Goal: Information Seeking & Learning: Learn about a topic

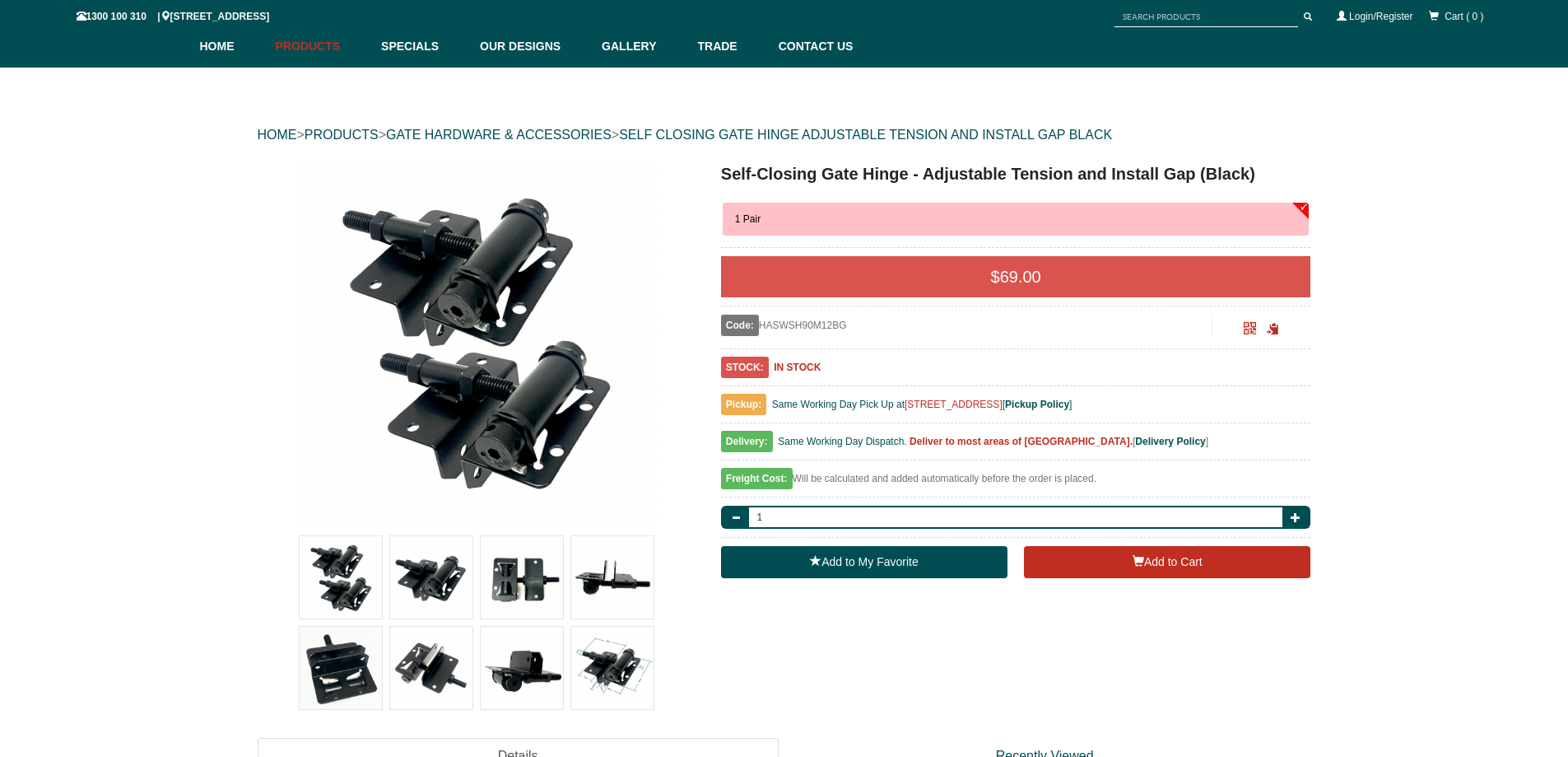
scroll to position [289, 0]
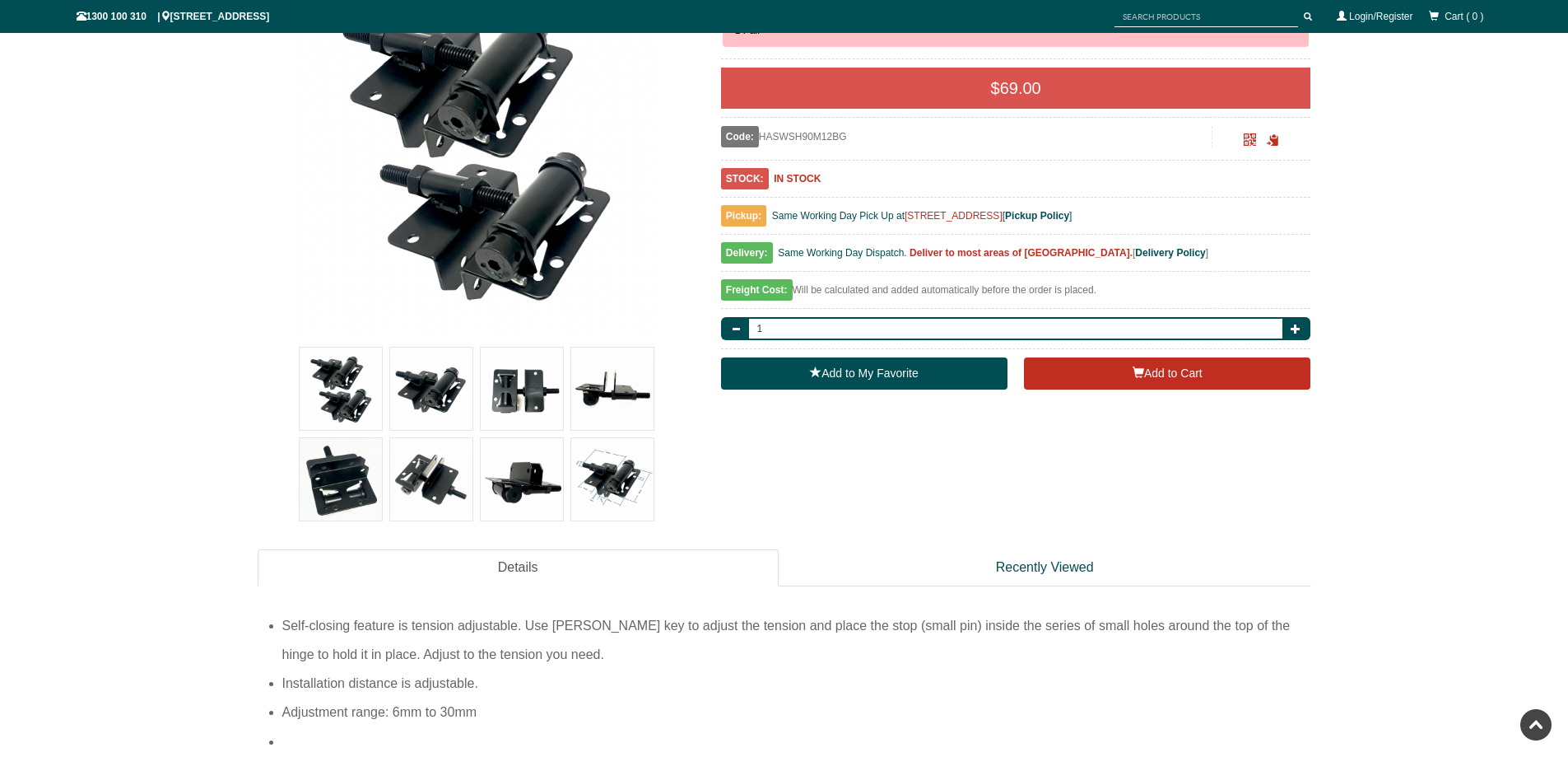
click at [439, 391] on img at bounding box center [431, 388] width 82 height 82
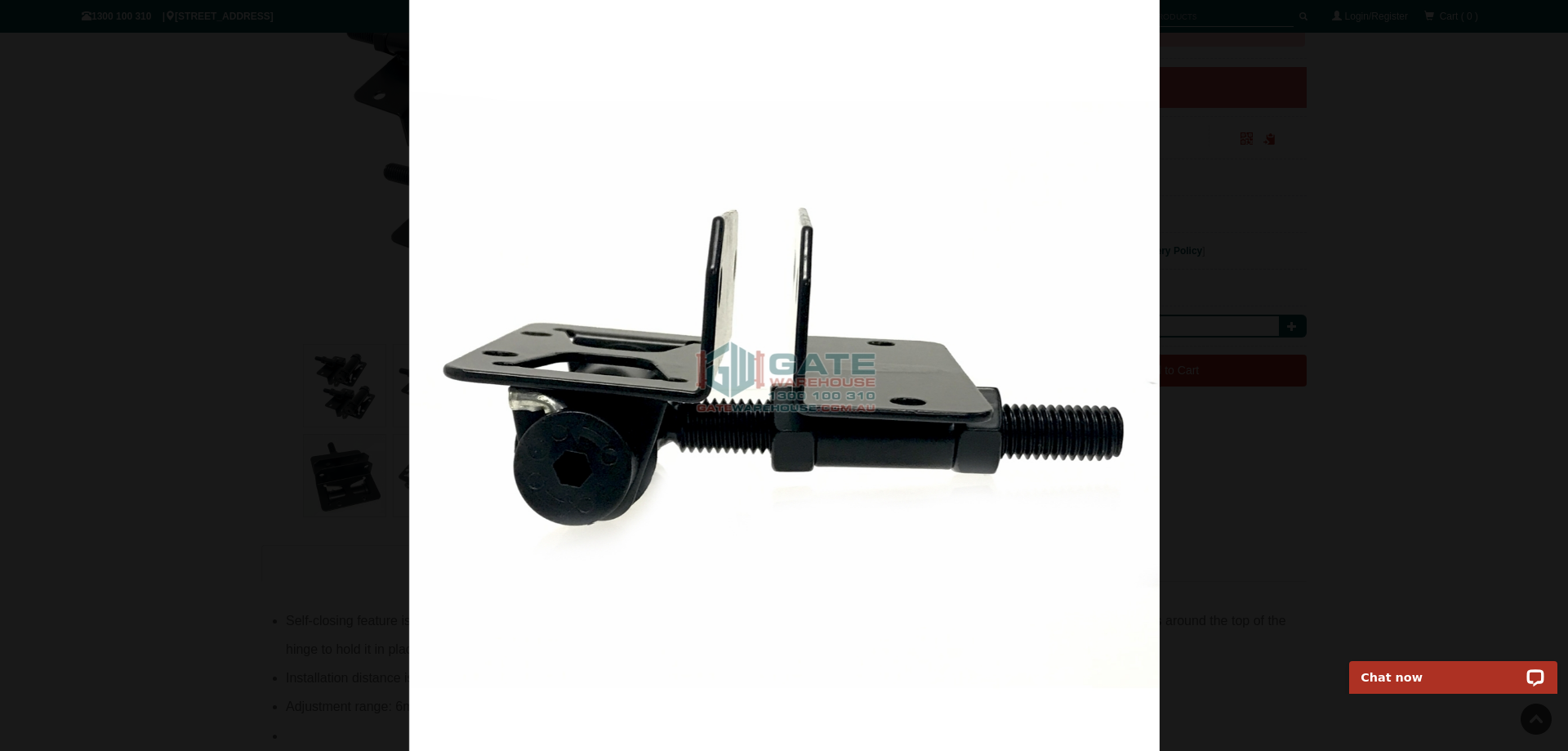
click at [1536, 718] on div at bounding box center [784, 375] width 1568 height 751
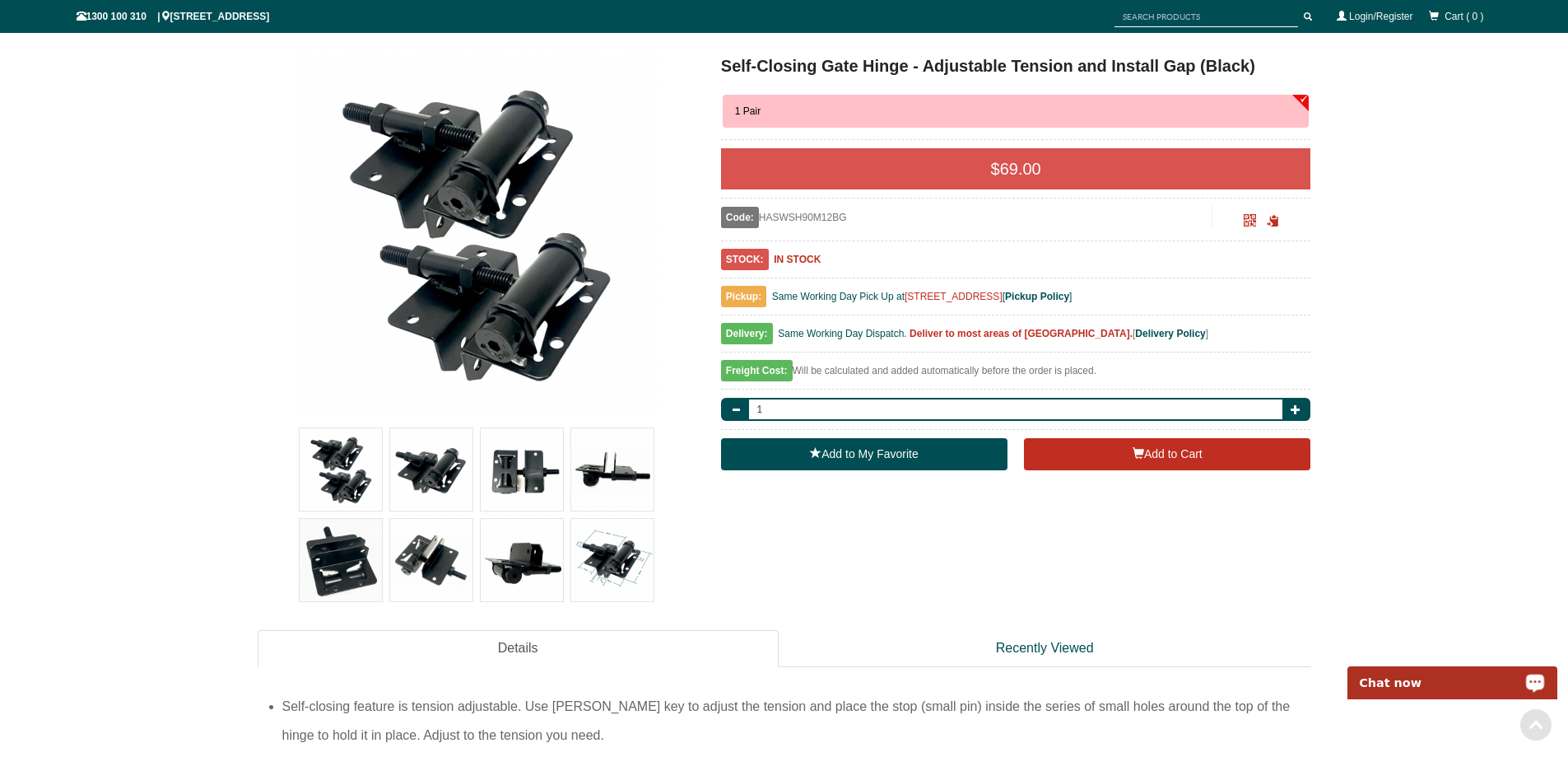
scroll to position [205, 0]
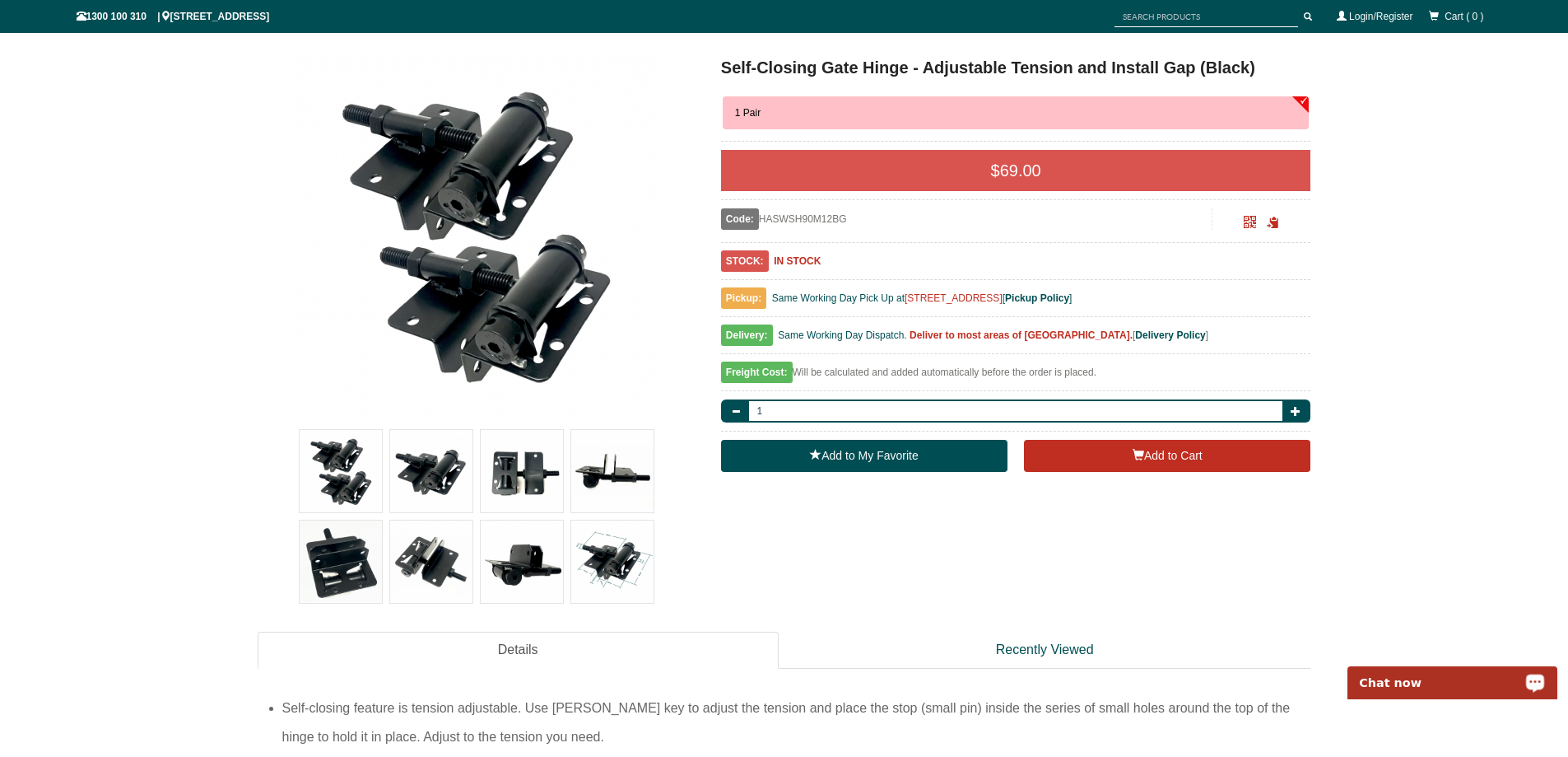
click at [609, 556] on img at bounding box center [612, 562] width 82 height 82
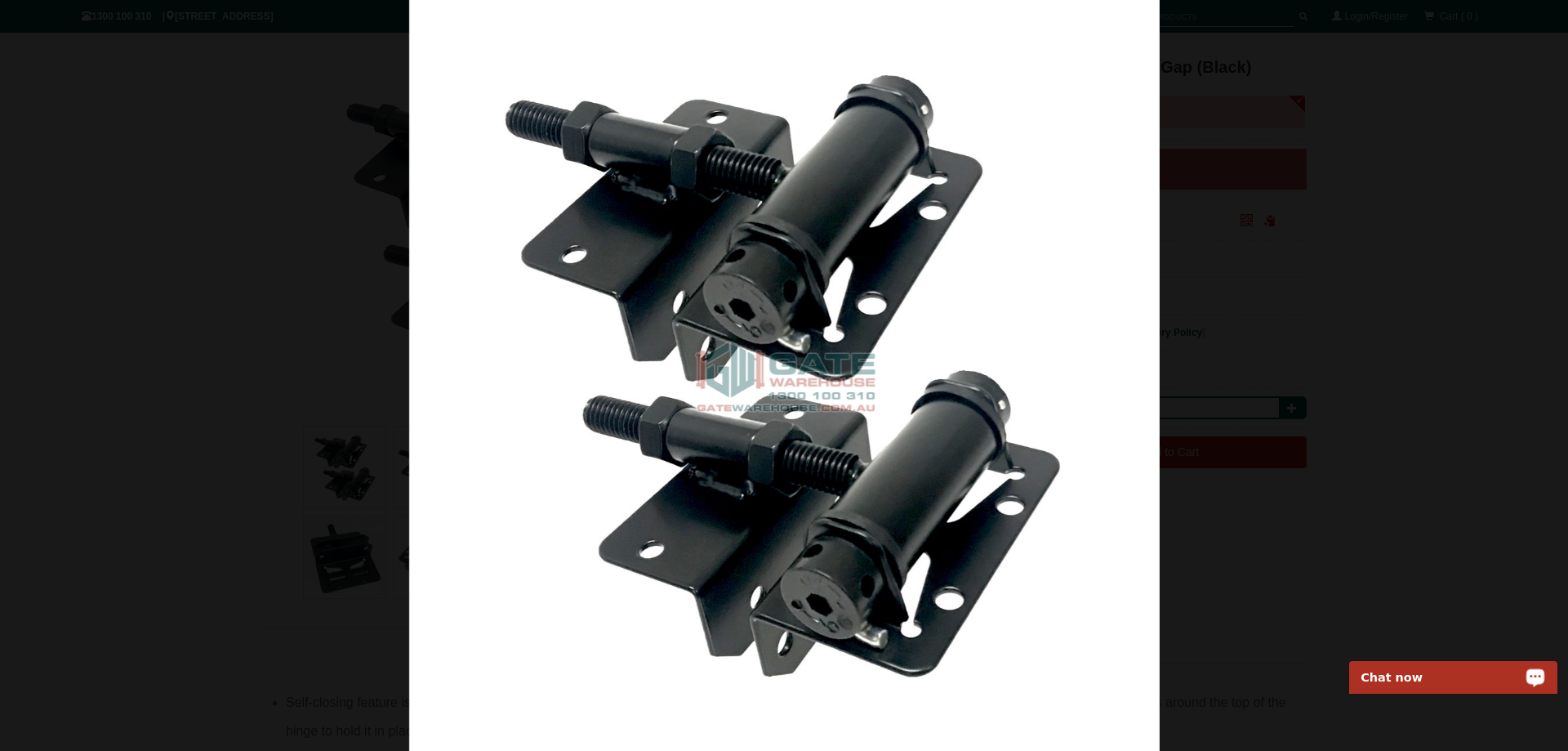
click at [1141, 352] on img at bounding box center [784, 375] width 751 height 751
click at [57, 402] on span at bounding box center [49, 401] width 49 height 49
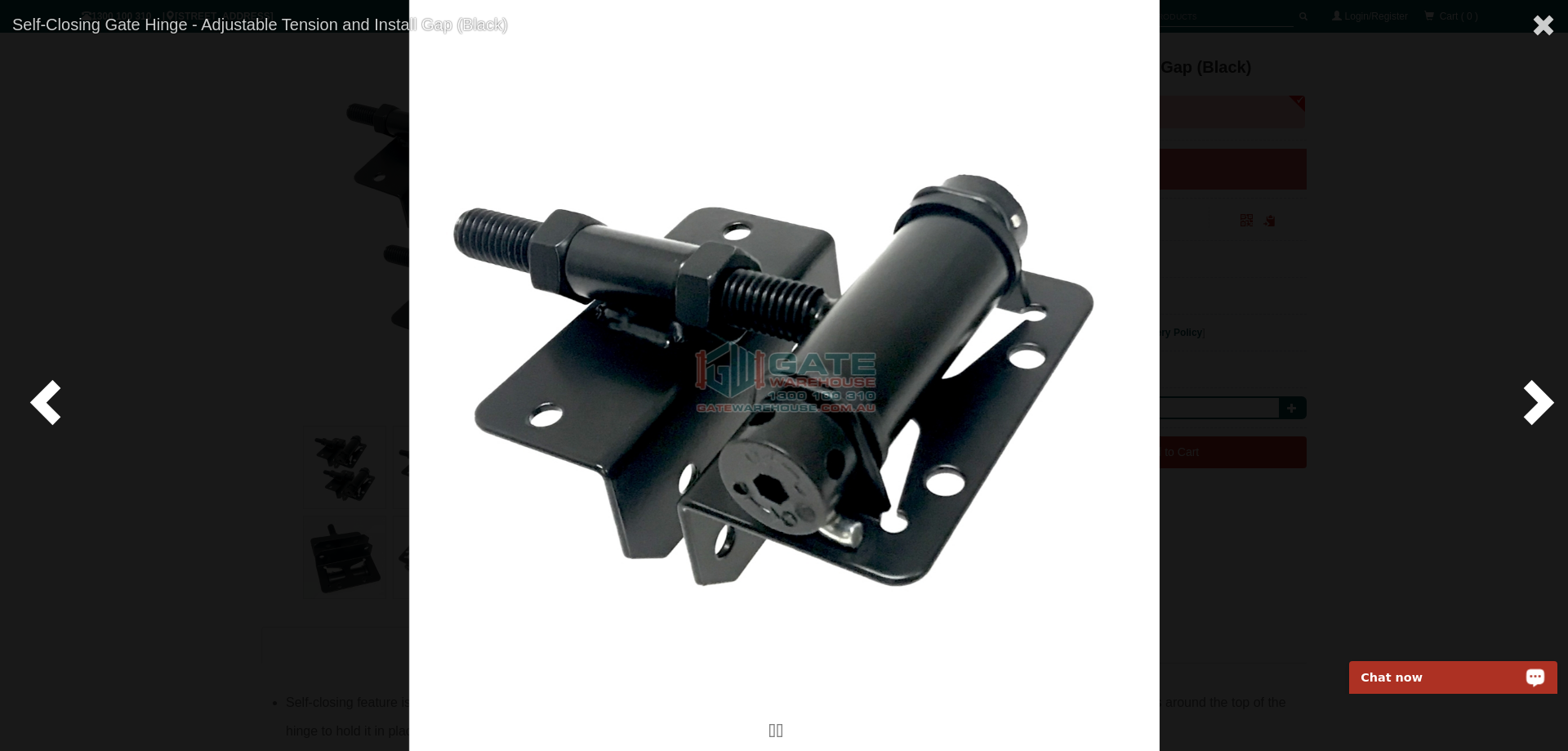
click at [1539, 406] on span at bounding box center [1535, 401] width 49 height 49
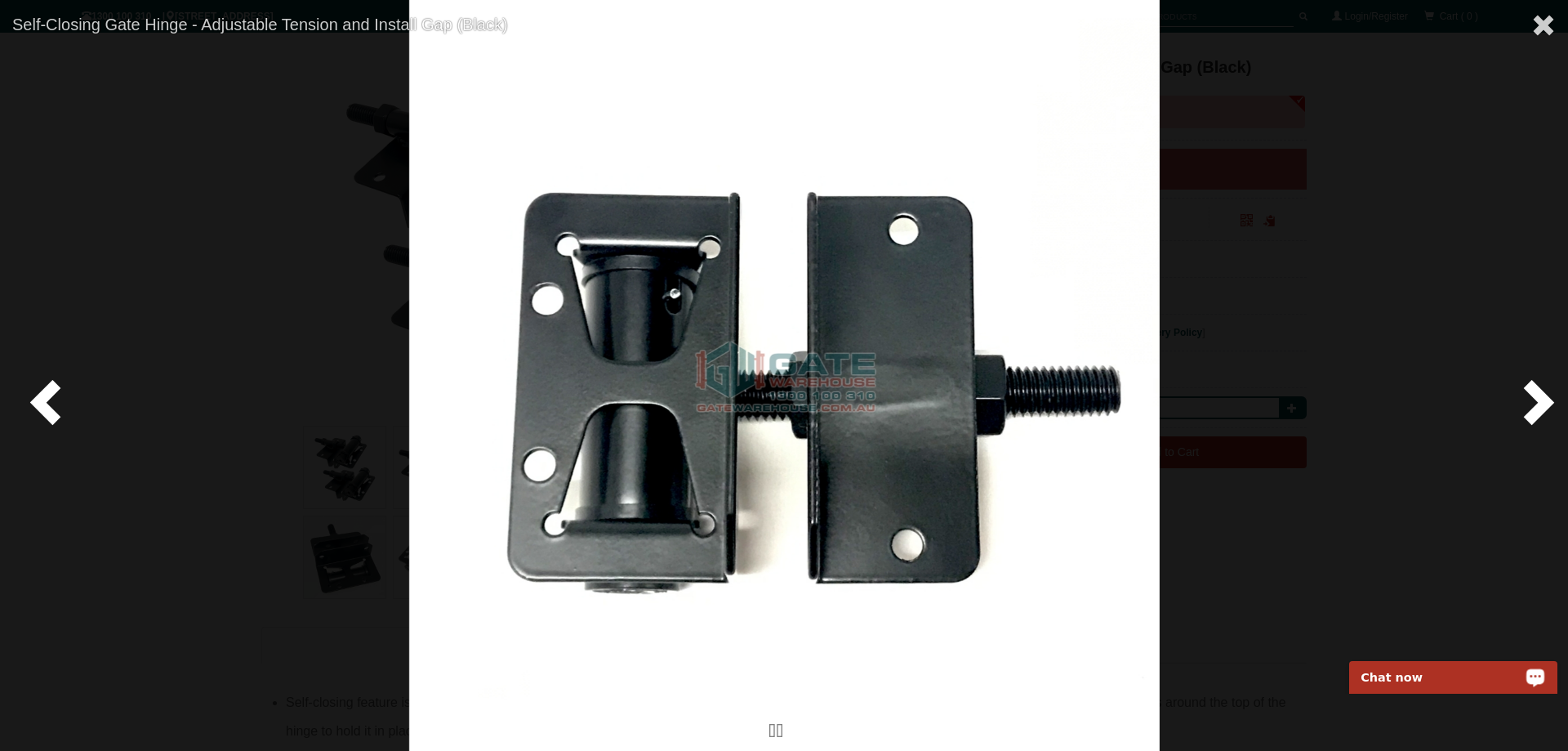
click at [1539, 406] on span at bounding box center [1535, 401] width 49 height 49
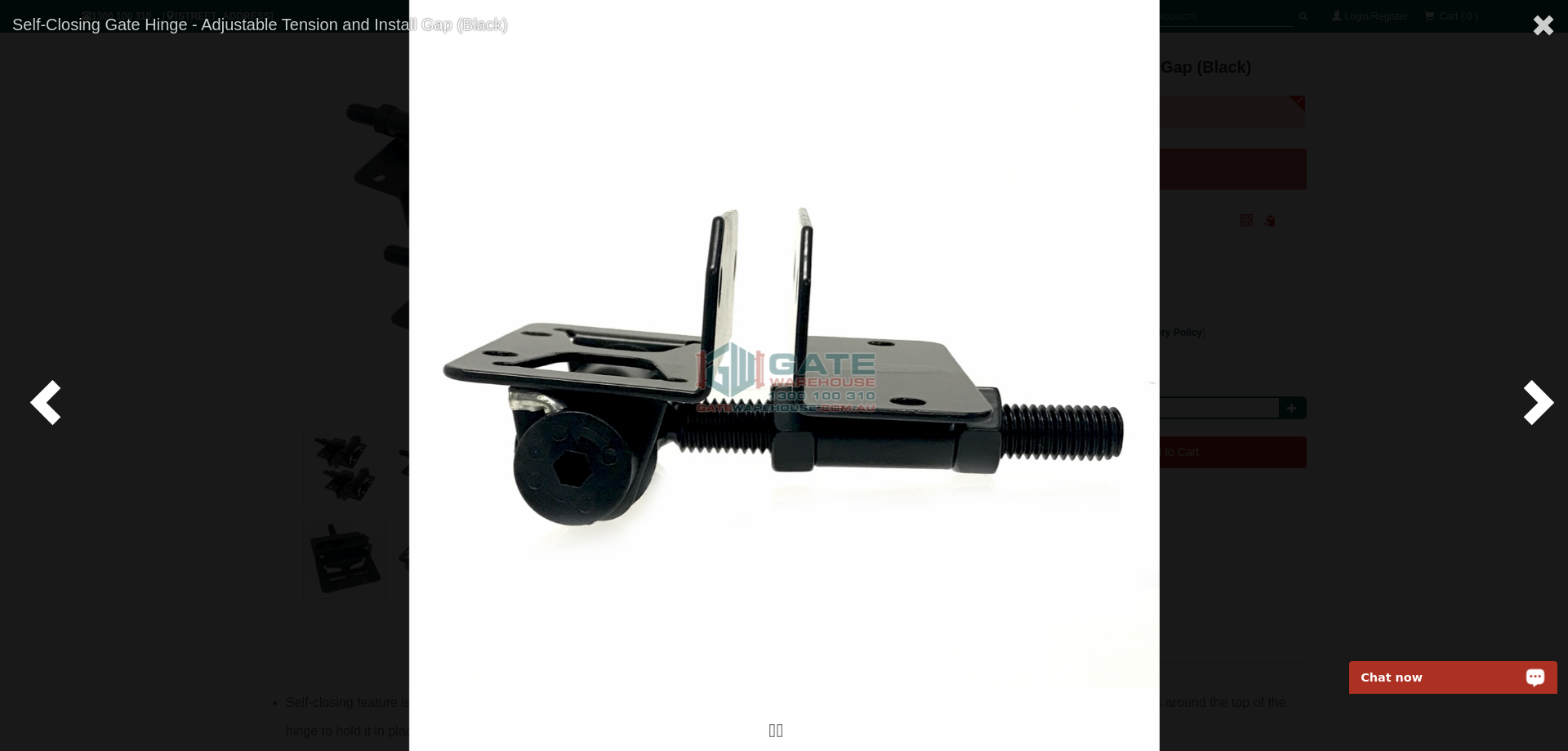
click at [1541, 404] on span at bounding box center [1535, 401] width 49 height 49
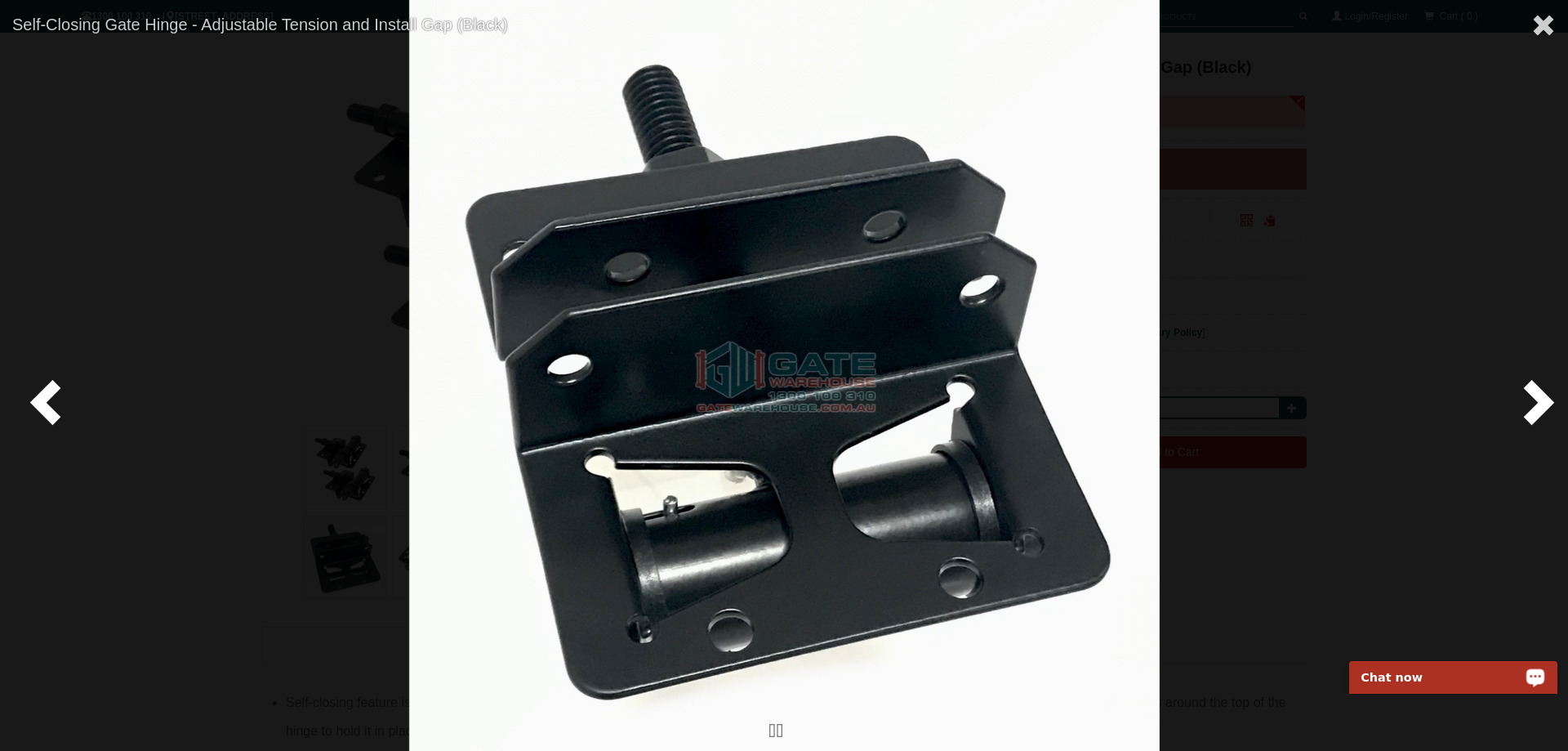
click at [1541, 404] on span at bounding box center [1535, 401] width 49 height 49
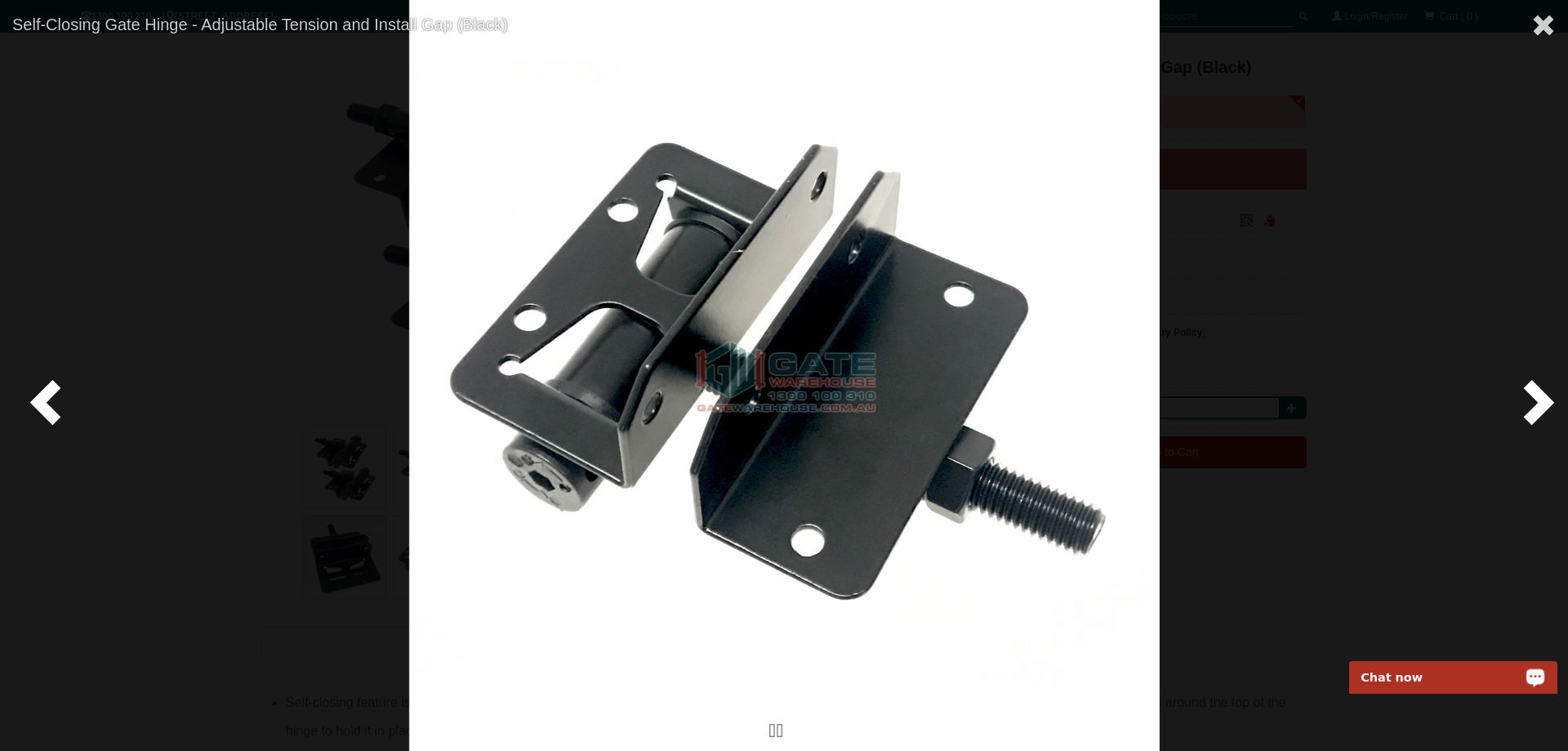
click at [45, 381] on span at bounding box center [49, 401] width 49 height 49
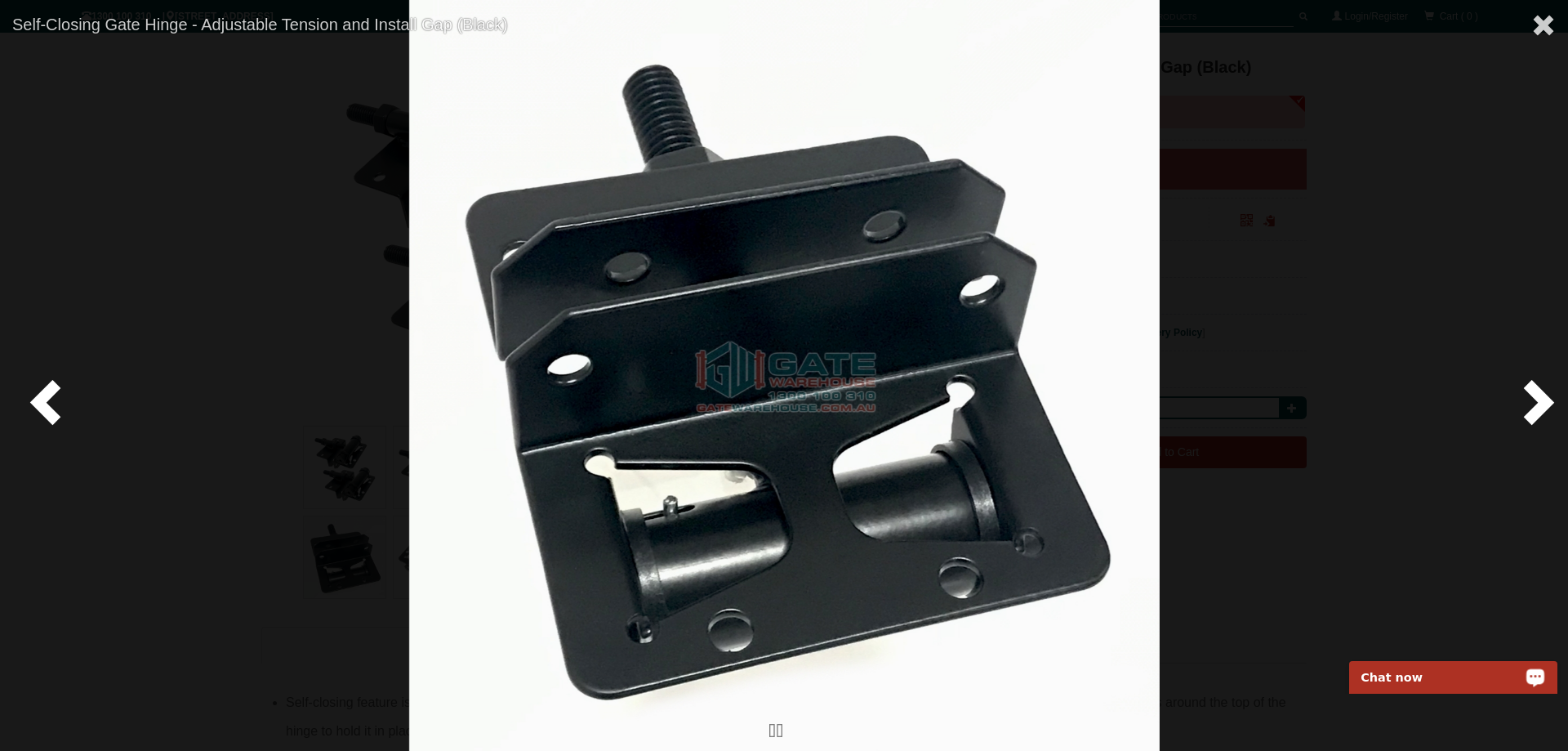
click at [1545, 403] on span at bounding box center [1535, 401] width 49 height 49
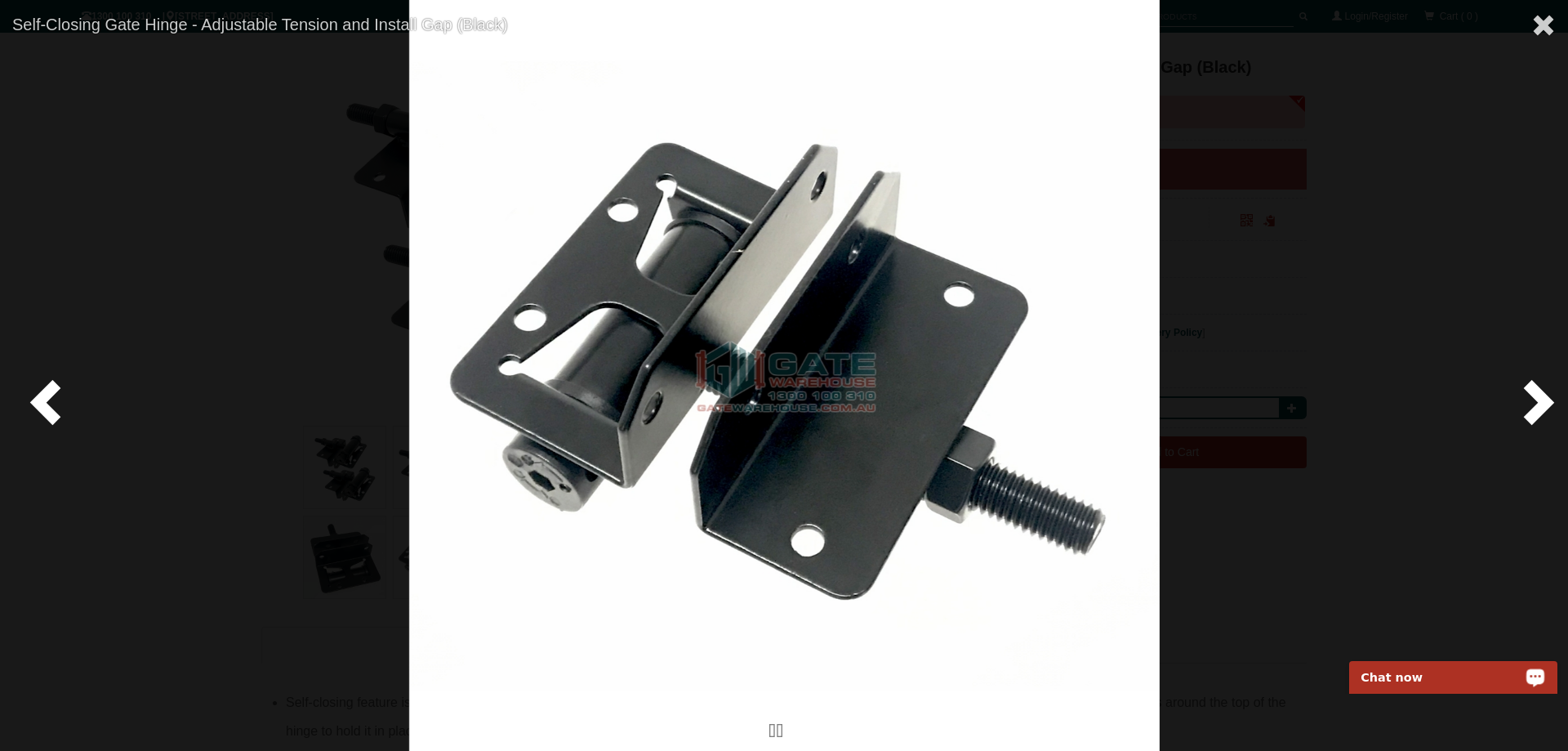
click at [1538, 398] on span at bounding box center [1535, 401] width 49 height 49
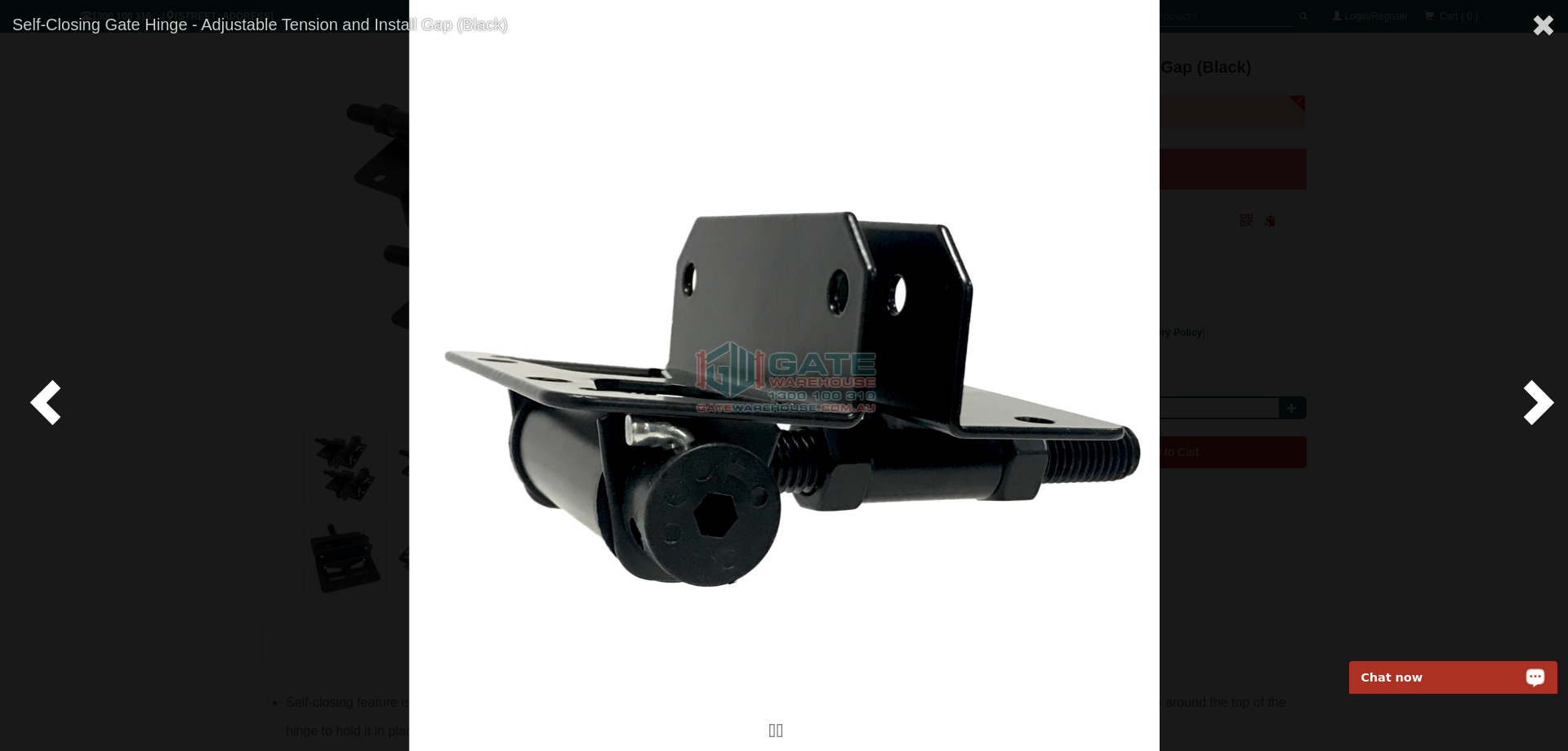
click at [1538, 398] on span at bounding box center [1535, 401] width 49 height 49
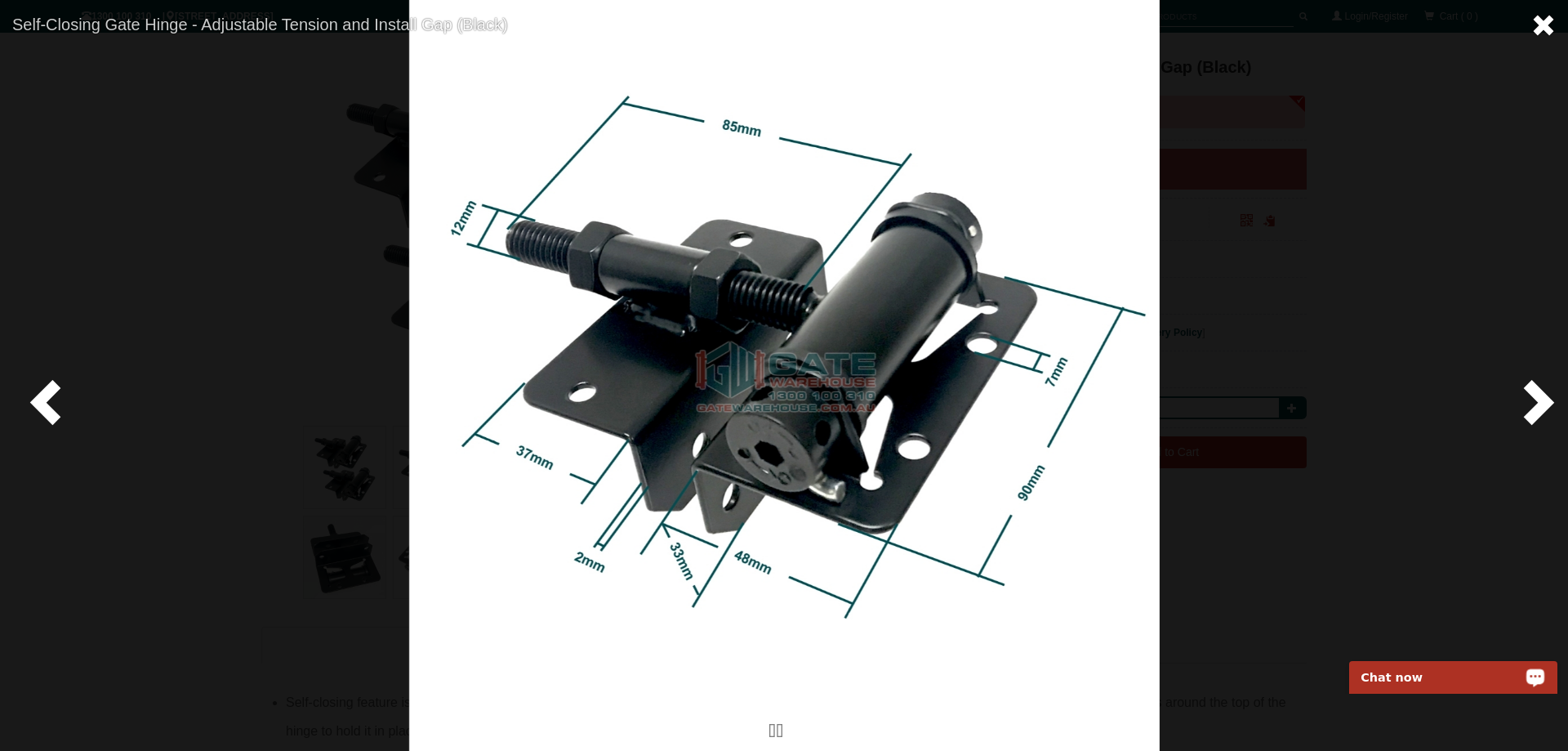
click at [1542, 22] on span at bounding box center [1544, 24] width 24 height 24
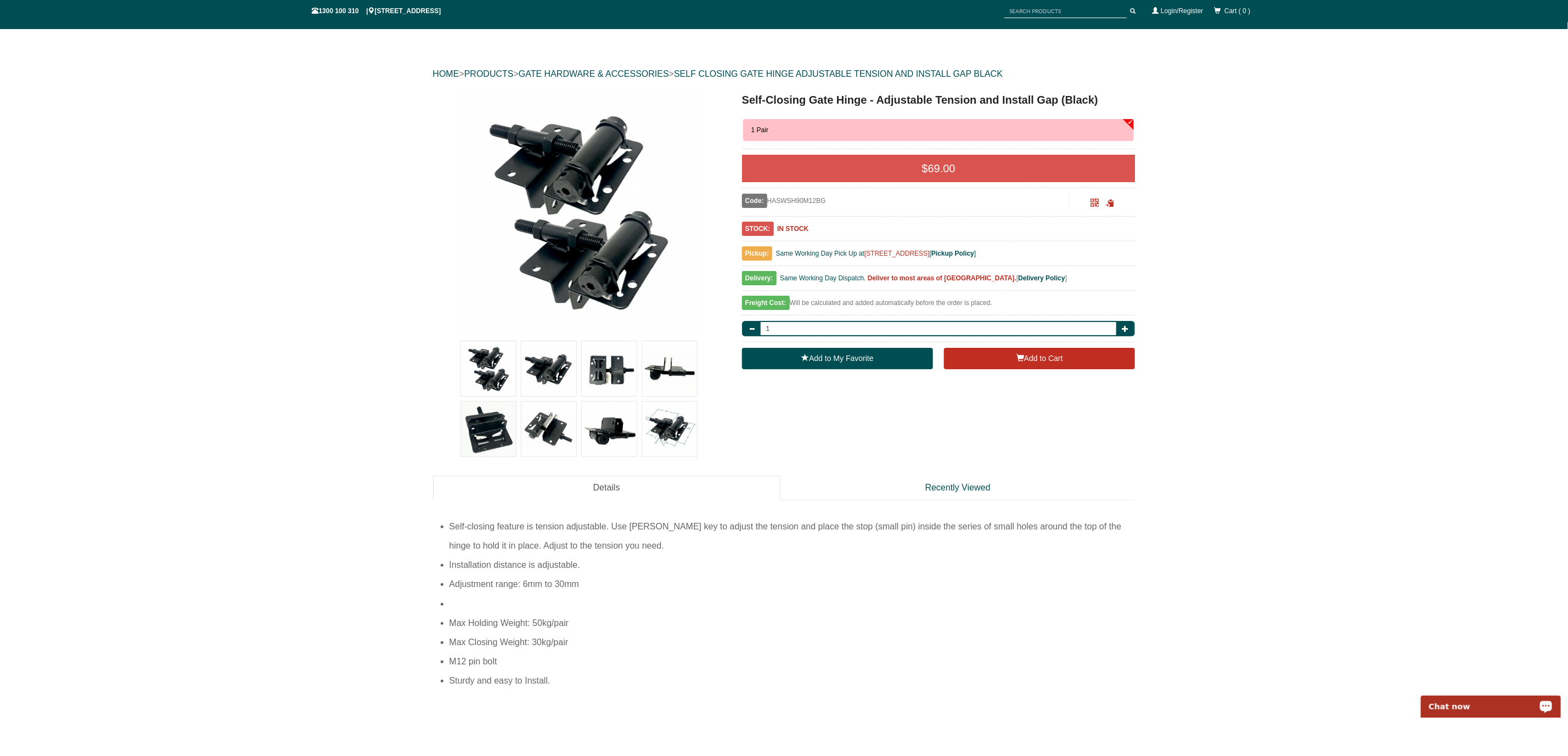
scroll to position [0, 0]
